Goal: Task Accomplishment & Management: Use online tool/utility

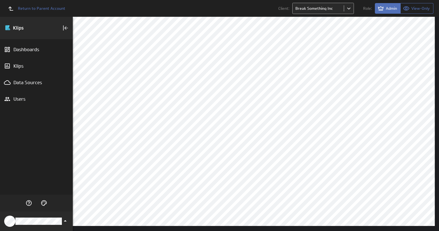
click at [311, 14] on body "Return to Parent Account Client: Break Something Inc Role: Admin View-Only (no …" at bounding box center [219, 115] width 439 height 231
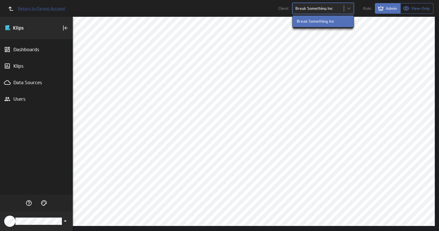
click at [52, 7] on div at bounding box center [219, 115] width 439 height 231
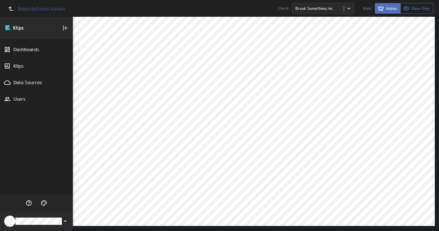
click at [41, 8] on span "Return to Parent Account" at bounding box center [41, 8] width 47 height 4
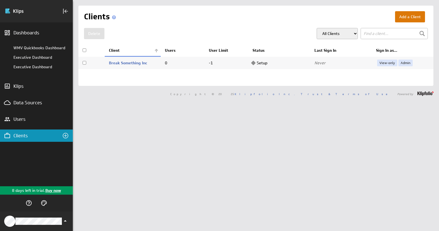
click at [404, 18] on button "Add a Client" at bounding box center [410, 16] width 30 height 11
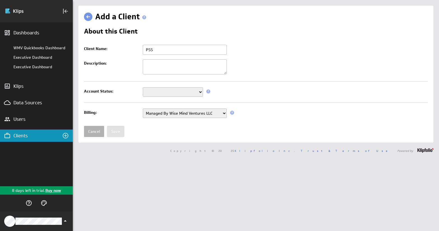
type input "PSS"
click at [198, 94] on select "Setup Mode Trial Disabled" at bounding box center [173, 92] width 60 height 10
select select "7"
click at [143, 87] on select "Setup Mode Trial Disabled" at bounding box center [173, 92] width 60 height 10
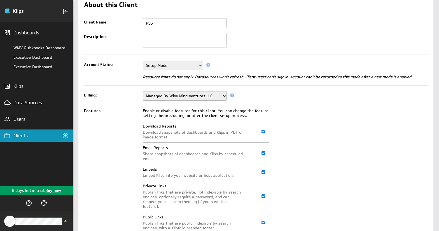
scroll to position [65, 0]
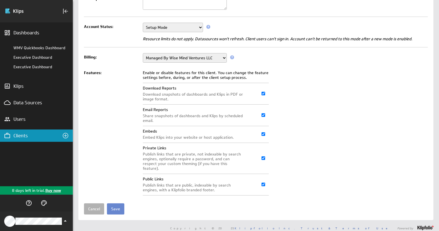
click at [120, 204] on input "Save" at bounding box center [115, 209] width 17 height 11
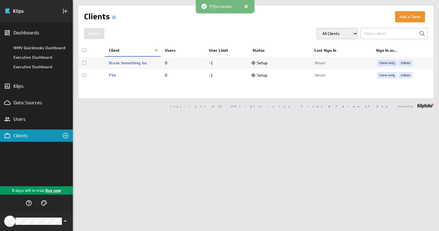
click at [356, 81] on td "Never" at bounding box center [341, 75] width 62 height 12
checkbox input "true"
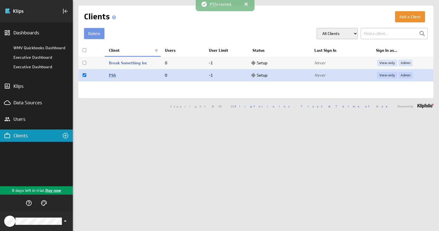
click at [112, 75] on link "PSS" at bounding box center [112, 75] width 7 height 5
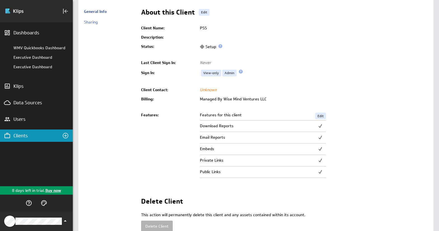
scroll to position [50, 0]
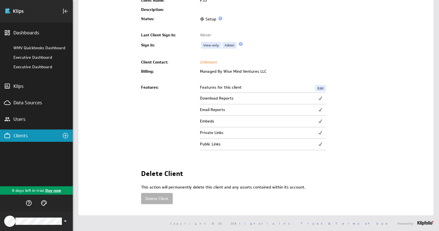
click at [24, 135] on div "Clients" at bounding box center [36, 136] width 46 height 6
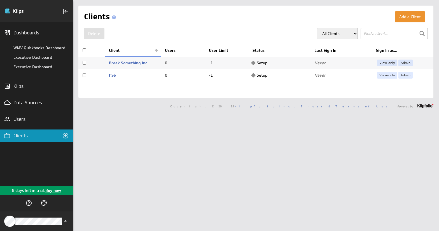
click at [259, 76] on td "Setup" at bounding box center [280, 75] width 62 height 12
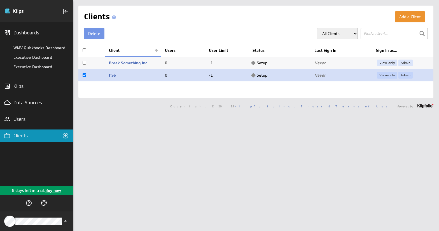
click at [318, 76] on span "Never" at bounding box center [320, 75] width 11 height 5
checkbox input "false"
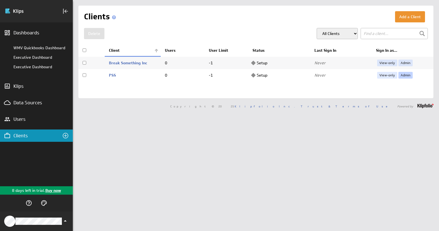
click at [405, 76] on link "Admin" at bounding box center [406, 75] width 14 height 7
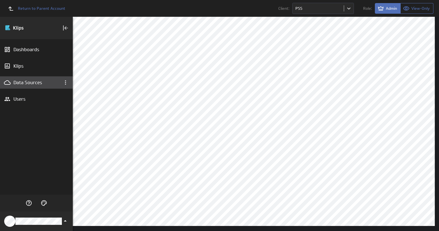
click at [31, 87] on div "Data Sources" at bounding box center [36, 82] width 73 height 12
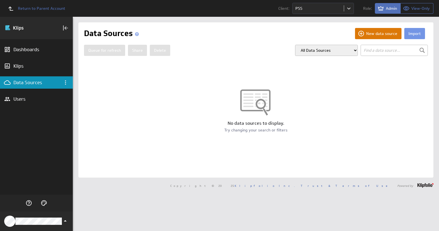
click at [366, 34] on button "New data source" at bounding box center [378, 33] width 47 height 11
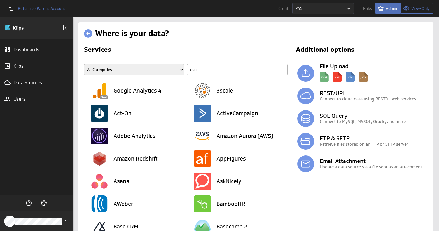
type input "quick"
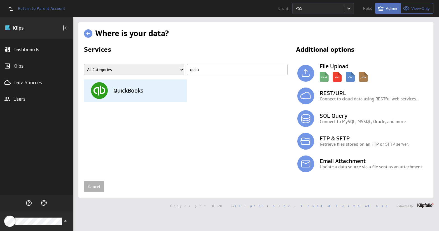
click at [136, 90] on h3 "QuickBooks" at bounding box center [128, 91] width 30 height 6
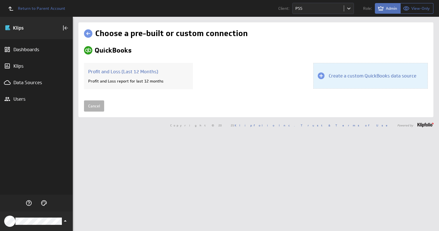
click at [340, 76] on h3 "Create a custom QuickBooks data source" at bounding box center [373, 76] width 88 height 6
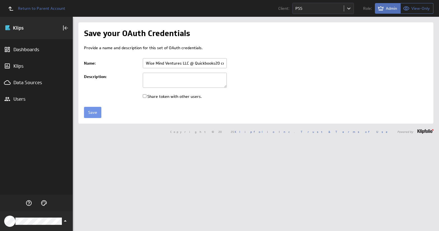
drag, startPoint x: 188, startPoint y: 63, endPoint x: 144, endPoint y: 63, distance: 44.0
click at [144, 63] on input "Wise Mind Ventures LLC @ Quickbooks20 created Oct 09, 2025 at 9:46 AM GMT" at bounding box center [185, 63] width 84 height 10
type input "PSS @ Quickbooks20 created Oct 09, 2025 at 9:46 AM GMT"
click at [106, 105] on form "Provide a name and description for this set of OAuth credentials. Name: PSS @ Q…" at bounding box center [256, 81] width 344 height 73
click at [97, 111] on input "Save" at bounding box center [92, 112] width 17 height 11
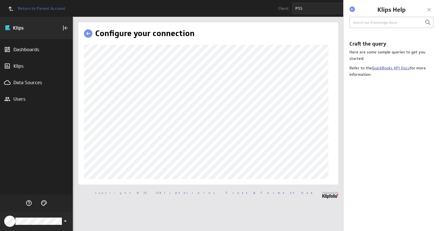
click at [398, 69] on link "QuickBooks API Docs" at bounding box center [391, 68] width 38 height 5
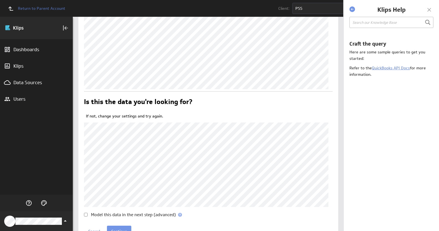
scroll to position [111, 0]
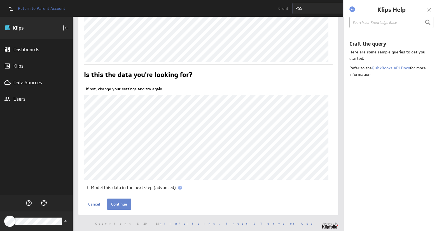
drag, startPoint x: 127, startPoint y: 204, endPoint x: 131, endPoint y: 203, distance: 4.0
click at [127, 204] on input "Continue" at bounding box center [119, 204] width 24 height 11
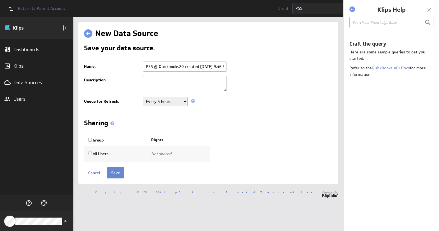
click at [114, 174] on input "Save" at bounding box center [115, 173] width 17 height 11
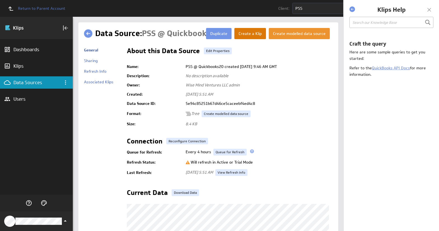
click at [254, 37] on button "Create a Klip" at bounding box center [251, 33] width 32 height 11
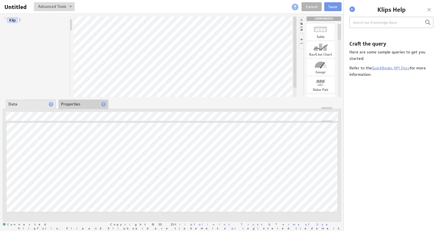
click at [429, 9] on div at bounding box center [429, 10] width 8 height 8
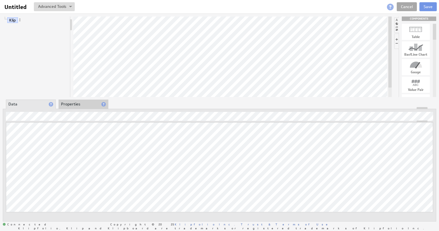
click at [406, 6] on link "Cancel" at bounding box center [407, 6] width 20 height 9
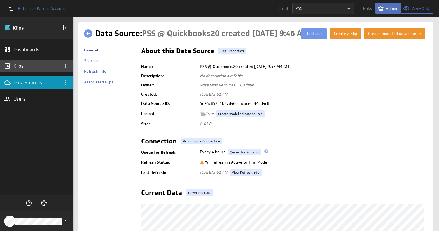
click at [20, 66] on div "Klips" at bounding box center [36, 66] width 46 height 6
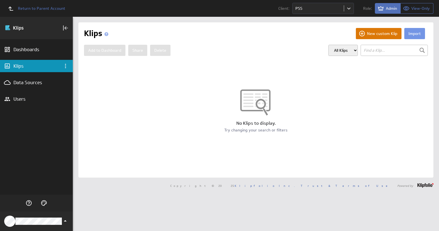
click at [363, 33] on button "New custom Klip" at bounding box center [379, 33] width 46 height 11
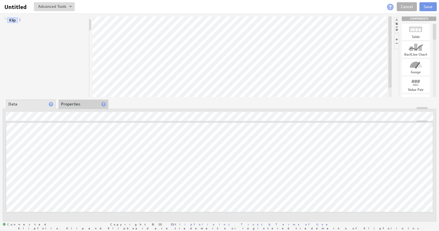
click at [413, 33] on div at bounding box center [416, 29] width 28 height 9
drag, startPoint x: 417, startPoint y: 30, endPoint x: 279, endPoint y: 45, distance: 138.7
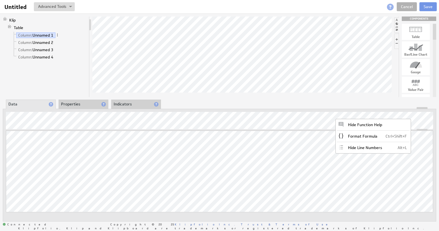
click at [83, 106] on li "Properties" at bounding box center [84, 105] width 50 height 10
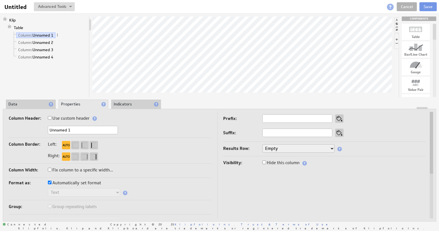
click at [130, 104] on li "Indicators" at bounding box center [136, 105] width 50 height 10
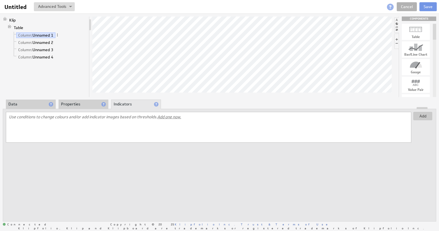
click at [47, 108] on div at bounding box center [219, 108] width 433 height 2
click at [57, 6] on button at bounding box center [54, 6] width 41 height 9
click at [145, 8] on div at bounding box center [203, 6] width 256 height 9
click at [411, 8] on link "Cancel" at bounding box center [407, 6] width 20 height 9
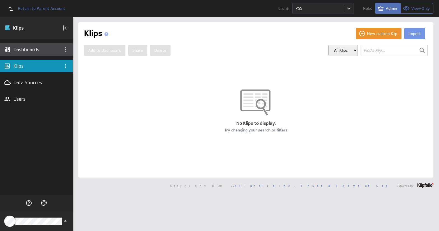
click at [34, 49] on div "Dashboards" at bounding box center [36, 50] width 46 height 6
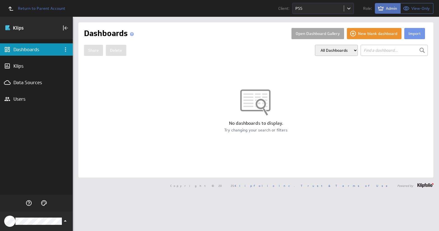
click at [321, 33] on button "Open Dashboard Gallery" at bounding box center [318, 33] width 53 height 11
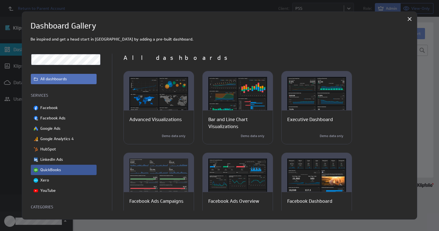
click at [63, 169] on div "QuickBooks" at bounding box center [64, 170] width 66 height 10
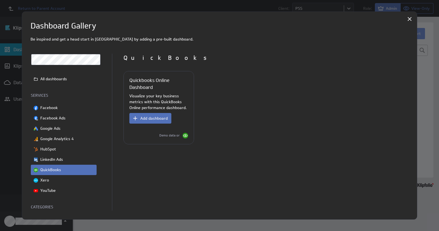
click at [157, 125] on div "Visualize your key business metrics with this QuickBooks Online performance das…" at bounding box center [158, 115] width 59 height 45
click at [159, 118] on span "Add dashboard" at bounding box center [153, 118] width 27 height 5
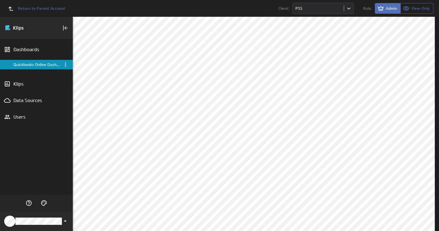
select select "a90d501aef0ce3d2b38684fc44e9e3b4"
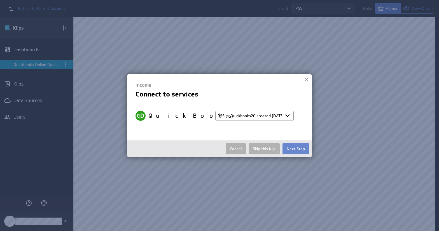
click at [298, 150] on button "Next Step" at bounding box center [296, 148] width 27 height 11
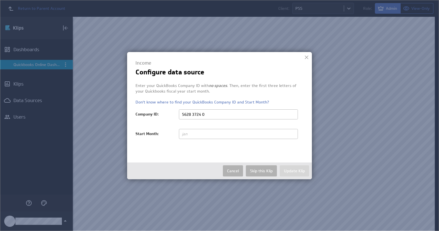
click at [202, 113] on input "5628 3724 0" at bounding box center [238, 115] width 119 height 10
click at [192, 114] on input "5628 37240" at bounding box center [238, 115] width 119 height 10
type input "562837240"
click at [198, 135] on input "text" at bounding box center [238, 134] width 119 height 10
type input "JAN"
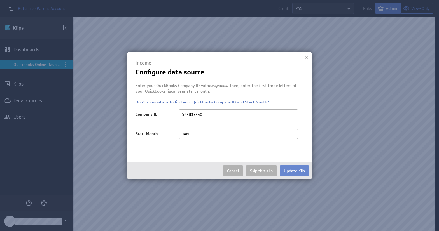
click at [291, 169] on button "Update Klip" at bounding box center [294, 171] width 29 height 11
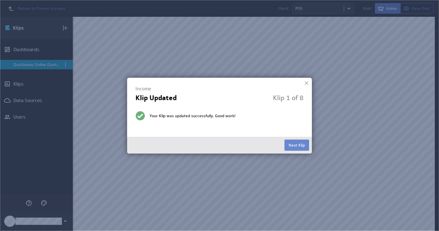
click at [303, 146] on button "Next Klip" at bounding box center [297, 145] width 25 height 11
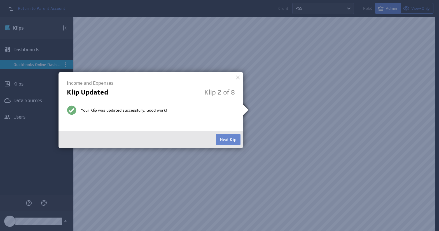
click at [229, 141] on button "Next Klip" at bounding box center [228, 139] width 25 height 11
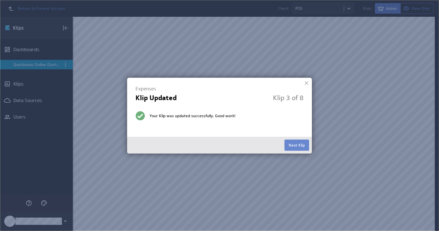
click at [300, 146] on button "Next Klip" at bounding box center [297, 145] width 25 height 11
click at [295, 147] on button "Next Klip" at bounding box center [297, 145] width 25 height 11
click at [300, 146] on button "Next Klip" at bounding box center [297, 145] width 25 height 11
click at [298, 145] on button "Next Klip" at bounding box center [297, 145] width 25 height 11
click at [299, 147] on button "Next Klip" at bounding box center [297, 145] width 25 height 11
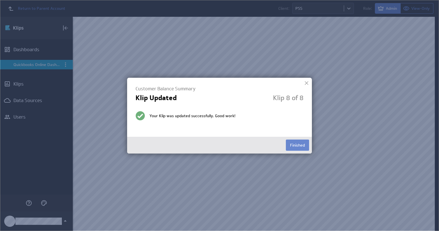
click at [300, 147] on button "Finished" at bounding box center [297, 145] width 23 height 11
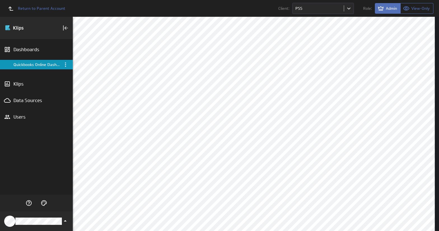
scroll to position [280, 0]
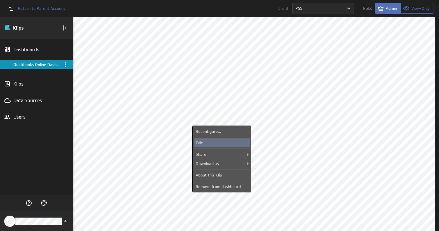
click at [231, 143] on div "Edit..." at bounding box center [222, 143] width 56 height 9
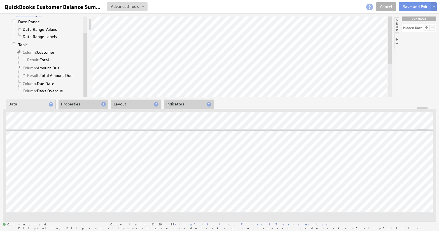
click at [93, 106] on li "Properties" at bounding box center [84, 105] width 50 height 10
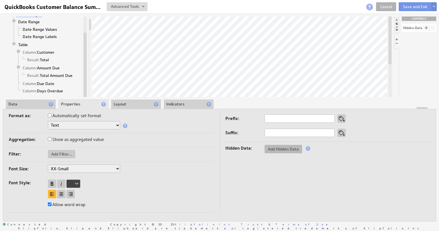
click at [278, 150] on span "Add Hidden Data" at bounding box center [284, 149] width 38 height 5
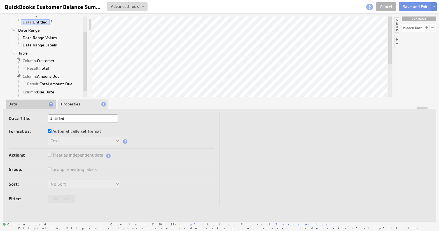
click at [38, 105] on li "Data" at bounding box center [31, 105] width 50 height 10
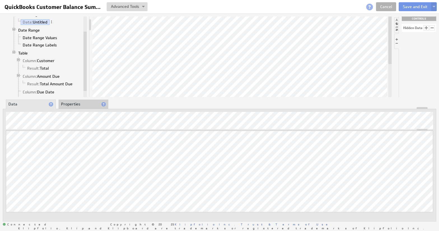
click at [83, 105] on li "Properties" at bounding box center [84, 105] width 50 height 10
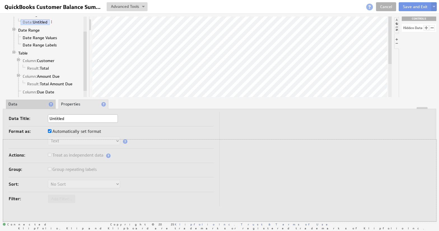
drag, startPoint x: 421, startPoint y: 108, endPoint x: 421, endPoint y: 139, distance: 30.8
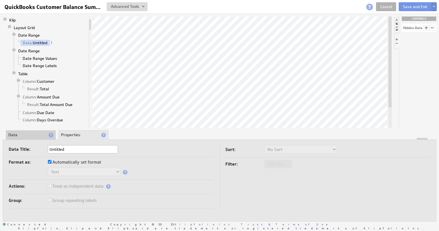
click at [432, 29] on div at bounding box center [432, 27] width 5 height 5
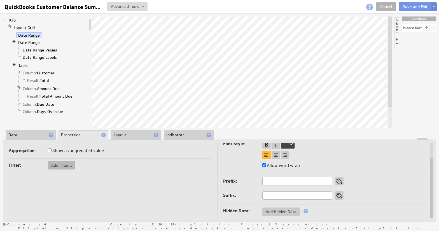
click at [64, 166] on span "Add Filter..." at bounding box center [61, 165] width 27 height 5
checkbox input "true"
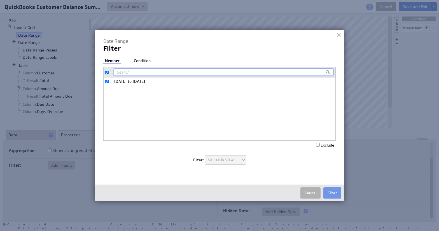
click at [144, 61] on li "Condition" at bounding box center [143, 61] width 20 height 6
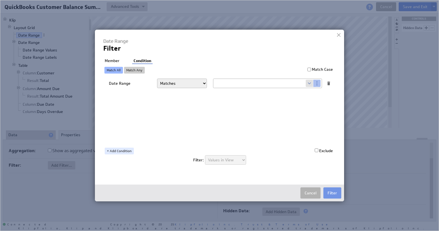
click at [180, 85] on select "Matches Contains Begins with Ends with Does not match Does not contain Does not…" at bounding box center [182, 84] width 50 height 10
select select "f:contains"
click at [157, 79] on select "Matches Contains Begins with Ends with Does not match Does not contain Does not…" at bounding box center [182, 84] width 50 height 10
click at [317, 191] on button "Cancel" at bounding box center [311, 193] width 20 height 11
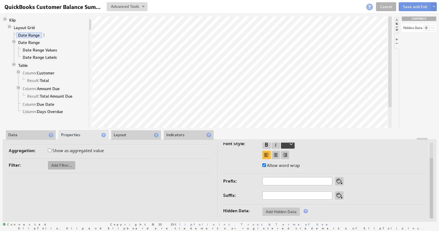
click at [72, 165] on span "Add Filter..." at bounding box center [61, 165] width 27 height 5
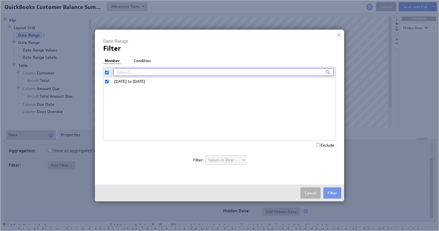
click at [141, 64] on ul "Member Condition" at bounding box center [133, 61] width 60 height 6
click at [137, 73] on input "text" at bounding box center [224, 72] width 220 height 7
type input "gtm"
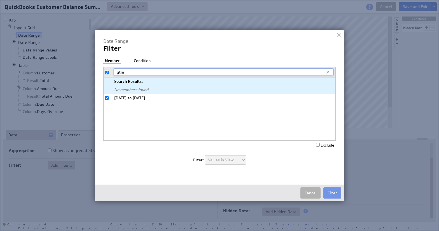
drag, startPoint x: 141, startPoint y: 74, endPoint x: 116, endPoint y: 72, distance: 25.3
click at [116, 72] on input "gtm" at bounding box center [224, 72] width 220 height 7
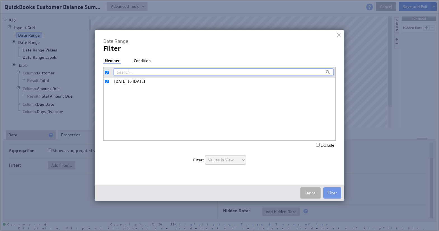
click at [138, 62] on li "Condition" at bounding box center [143, 61] width 20 height 6
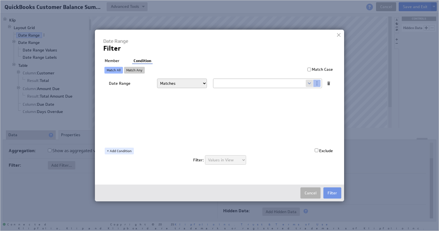
click at [197, 86] on select "Matches Contains Begins with Ends with Does not match Does not contain Does not…" at bounding box center [182, 84] width 50 height 10
select select "f:starts_with"
click at [157, 79] on select "Matches Contains Begins with Ends with Does not match Does not contain Does not…" at bounding box center [182, 84] width 50 height 10
click at [217, 84] on input "text" at bounding box center [259, 83] width 92 height 9
type input "gtm"
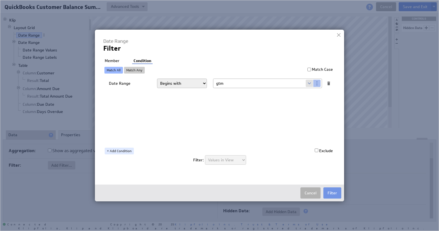
click at [316, 149] on input "checkbox" at bounding box center [317, 151] width 4 height 4
checkbox input "true"
click at [254, 113] on div "Date Range Matches Contains Begins with Ends with Does not match Does not conta…" at bounding box center [221, 110] width 224 height 64
click at [128, 150] on link "+ Add Condition" at bounding box center [119, 151] width 29 height 7
click at [124, 91] on div "AND" at bounding box center [224, 93] width 219 height 6
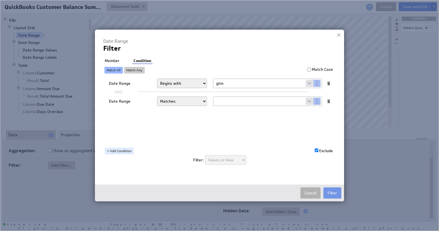
click at [329, 101] on div at bounding box center [328, 101] width 5 height 5
click at [331, 193] on button "Filter" at bounding box center [333, 193] width 18 height 11
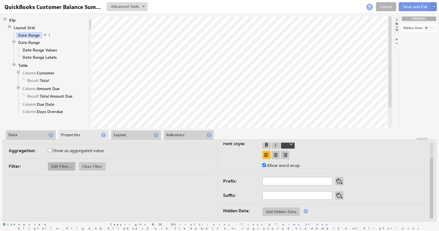
click at [64, 166] on span "Edit Filter..." at bounding box center [61, 166] width 27 height 5
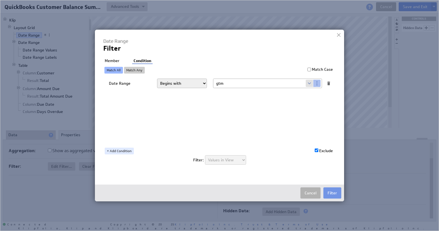
click at [171, 85] on select "Matches Contains Begins with Ends with Does not match Does not contain Does not…" at bounding box center [182, 84] width 50 height 10
select select "f:ends_with"
click at [157, 79] on select "Matches Contains Begins with Ends with Does not match Does not contain Does not…" at bounding box center [182, 84] width 50 height 10
drag, startPoint x: 233, startPoint y: 83, endPoint x: 213, endPoint y: 80, distance: 20.1
click at [213, 80] on div "gtm Select... company.id company.name user.emailAddress user.firstName user.isA…" at bounding box center [267, 84] width 109 height 10
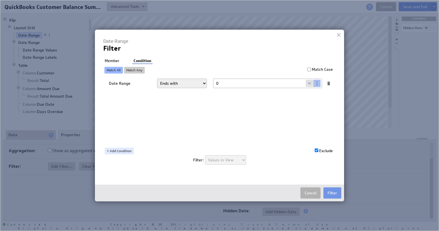
click at [202, 85] on select "Matches Contains Begins with Ends with Does not match Does not contain Does not…" at bounding box center [182, 84] width 50 height 10
click at [157, 79] on select "Matches Contains Begins with Ends with Does not match Does not contain Does not…" at bounding box center [182, 84] width 50 height 10
click at [220, 84] on input "0" at bounding box center [259, 83] width 92 height 9
type input "03/31/2025"
click at [332, 192] on button "Filter" at bounding box center [333, 193] width 18 height 11
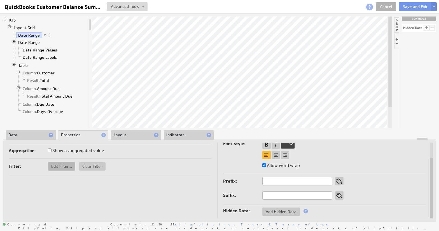
click at [65, 166] on span "Edit Filter..." at bounding box center [61, 166] width 27 height 5
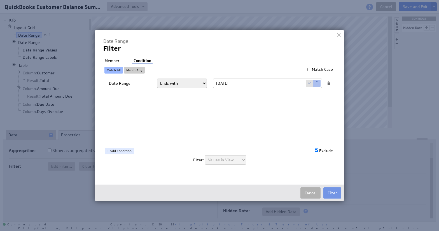
click at [247, 83] on input "03/31/2025" at bounding box center [259, 83] width 92 height 9
click at [142, 72] on link "Match Any" at bounding box center [134, 70] width 21 height 7
click at [189, 83] on select "Matches Contains Begins with Ends with Does not match Does not contain Does not…" at bounding box center [182, 84] width 50 height 10
select select "op:="
click at [157, 79] on select "Matches Contains Begins with Ends with Does not match Does not contain Does not…" at bounding box center [182, 84] width 50 height 10
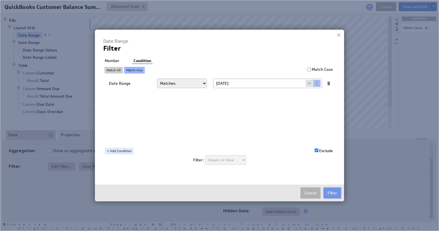
click at [246, 85] on input "03/31/2025" at bounding box center [259, 83] width 92 height 9
click at [332, 192] on button "Filter" at bounding box center [333, 193] width 18 height 11
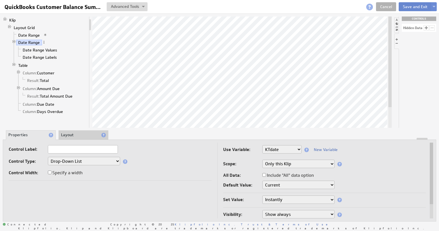
click at [417, 8] on button "Save and Exit" at bounding box center [415, 6] width 33 height 9
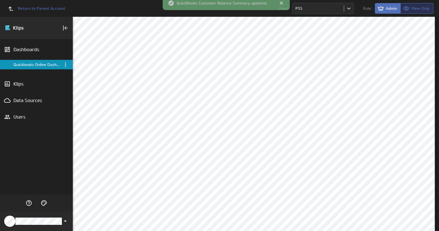
scroll to position [191, 0]
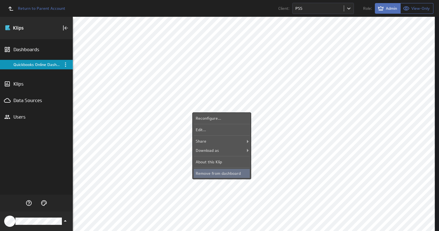
click at [224, 172] on div "Remove from dashboard" at bounding box center [222, 173] width 56 height 9
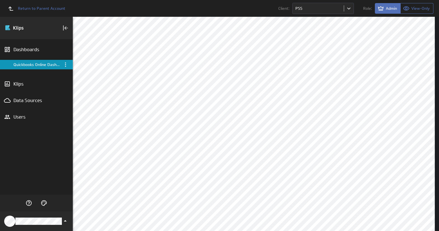
scroll to position [129, 0]
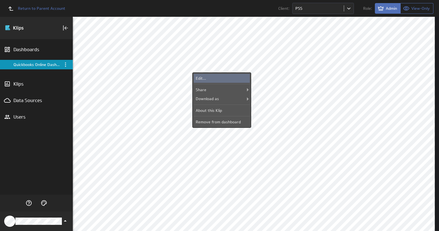
click at [225, 78] on div "Edit..." at bounding box center [222, 78] width 56 height 9
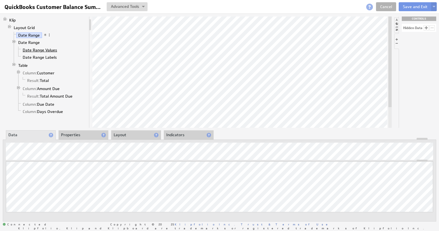
click at [44, 51] on link "Date Range Values" at bounding box center [40, 50] width 39 height 6
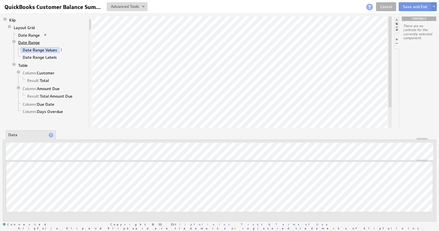
click at [35, 41] on link "Date Range" at bounding box center [29, 43] width 26 height 6
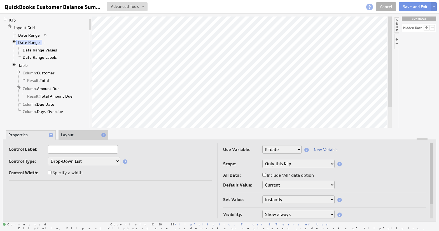
click at [299, 149] on select "None Selected [DOMAIN_NAME] [DOMAIN_NAME] KTcustomerId KTdate user.emailAddress…" at bounding box center [282, 149] width 39 height 8
click at [263, 145] on select "None Selected [DOMAIN_NAME] [DOMAIN_NAME] KTcustomerId KTdate user.emailAddress…" at bounding box center [282, 149] width 39 height 8
click at [40, 50] on link "Date Range Values" at bounding box center [40, 50] width 39 height 6
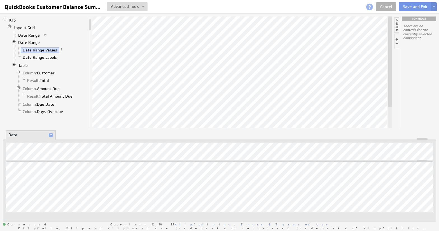
click at [40, 56] on link "Date Range Labels" at bounding box center [40, 58] width 38 height 6
click at [36, 43] on link "Date Range" at bounding box center [29, 43] width 26 height 6
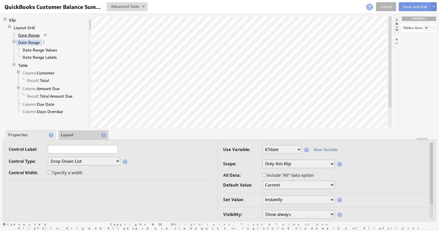
click at [34, 35] on link "Date Range" at bounding box center [29, 36] width 26 height 6
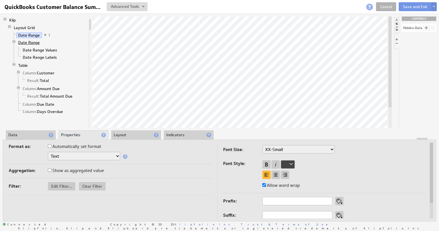
click at [30, 43] on link "Date Range" at bounding box center [29, 43] width 26 height 6
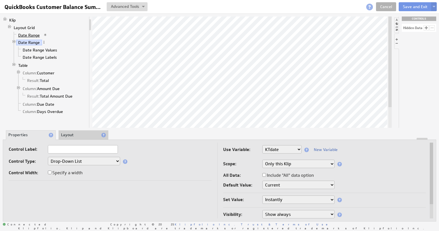
click at [31, 36] on link "Date Range" at bounding box center [29, 36] width 26 height 6
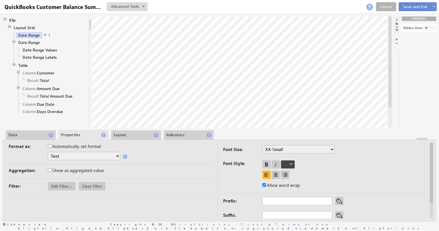
click at [421, 8] on button "Save and Exit" at bounding box center [415, 6] width 33 height 9
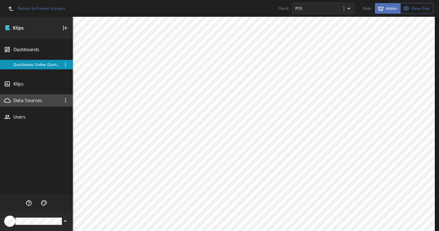
click at [59, 102] on div "Data Sources" at bounding box center [36, 101] width 46 height 6
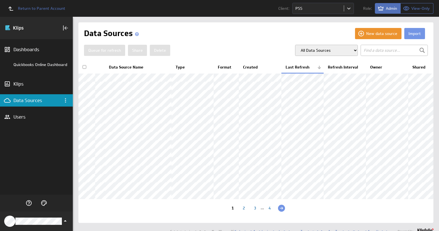
click at [371, 52] on input "text" at bounding box center [394, 50] width 67 height 11
click at [359, 37] on button "New data source" at bounding box center [378, 33] width 47 height 11
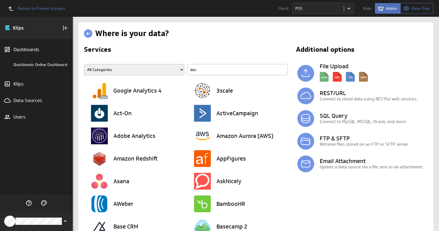
type input "docu"
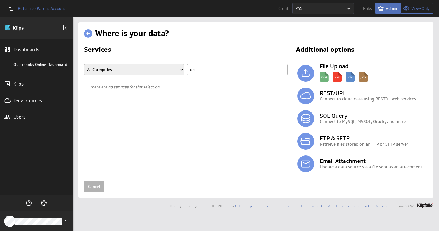
type input "d"
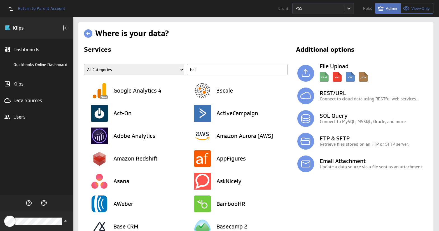
type input "hello"
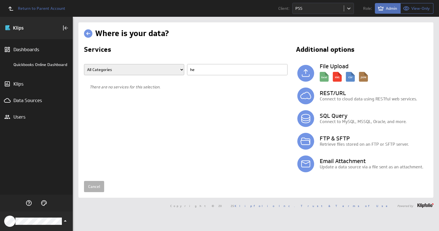
type input "h"
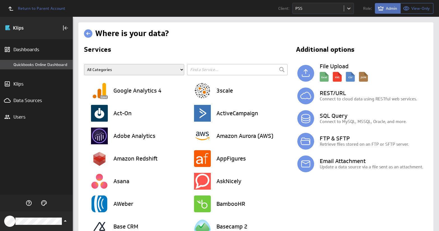
click at [21, 65] on div "Quickbooks Online Dashboard" at bounding box center [41, 64] width 57 height 5
